Goal: Transaction & Acquisition: Purchase product/service

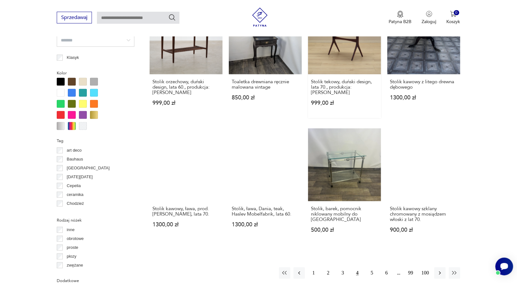
scroll to position [548, 0]
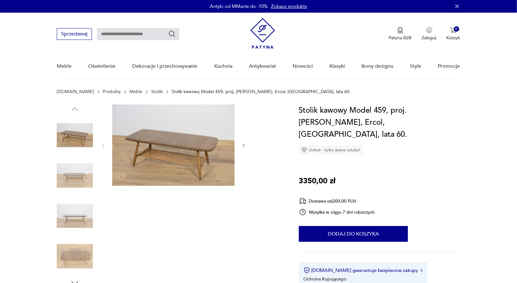
click at [176, 143] on img at bounding box center [173, 145] width 122 height 81
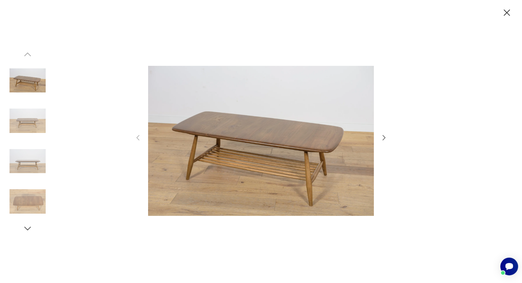
click at [386, 138] on icon "button" at bounding box center [384, 138] width 8 height 8
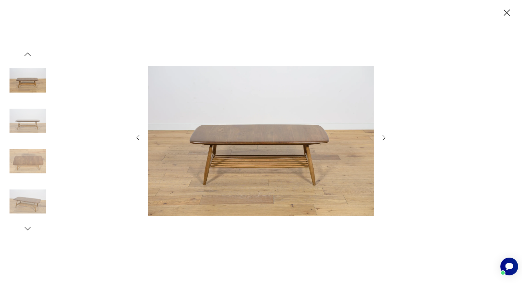
click at [386, 138] on icon "button" at bounding box center [384, 138] width 8 height 8
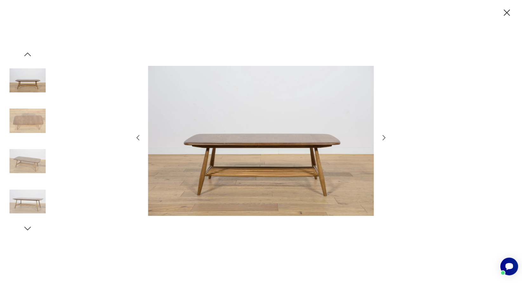
click at [386, 138] on icon "button" at bounding box center [384, 138] width 8 height 8
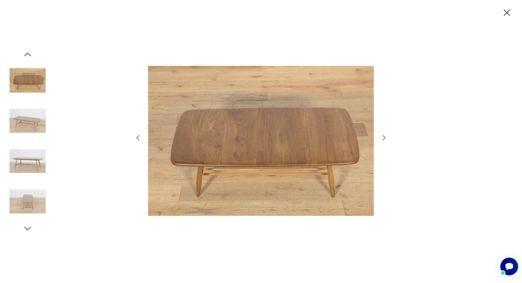
click at [386, 138] on icon "button" at bounding box center [384, 138] width 8 height 8
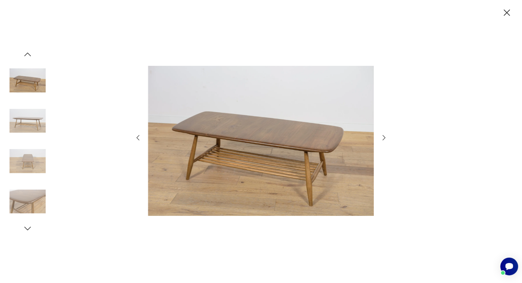
click at [387, 135] on icon "button" at bounding box center [384, 138] width 8 height 8
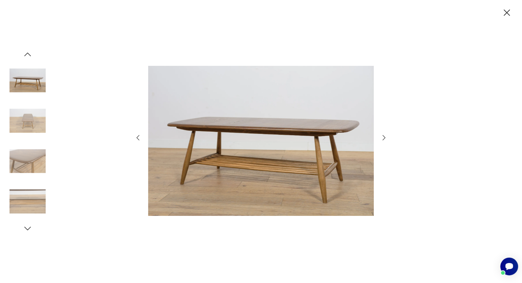
click at [509, 11] on icon "button" at bounding box center [506, 12] width 11 height 11
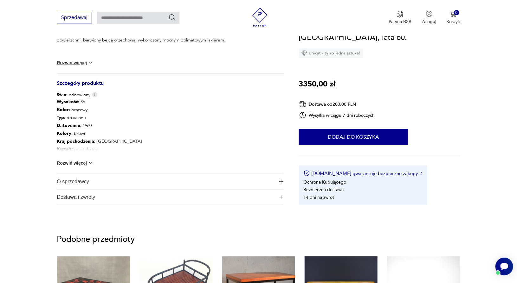
scroll to position [305, 0]
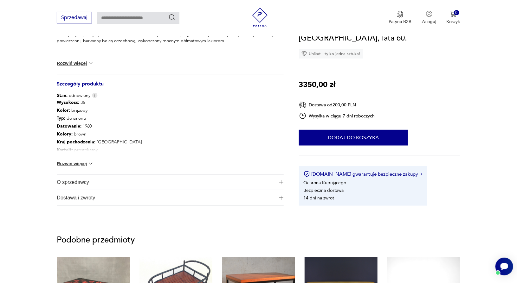
click at [83, 163] on button "Rozwiń więcej" at bounding box center [75, 164] width 37 height 6
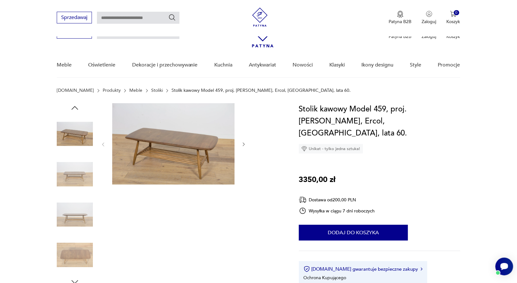
scroll to position [0, 0]
